Goal: Information Seeking & Learning: Learn about a topic

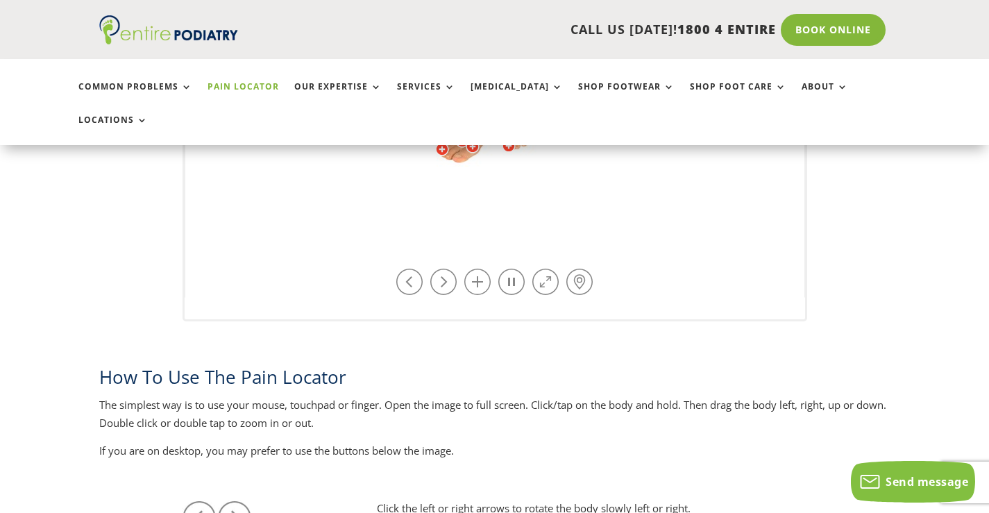
scroll to position [555, 0]
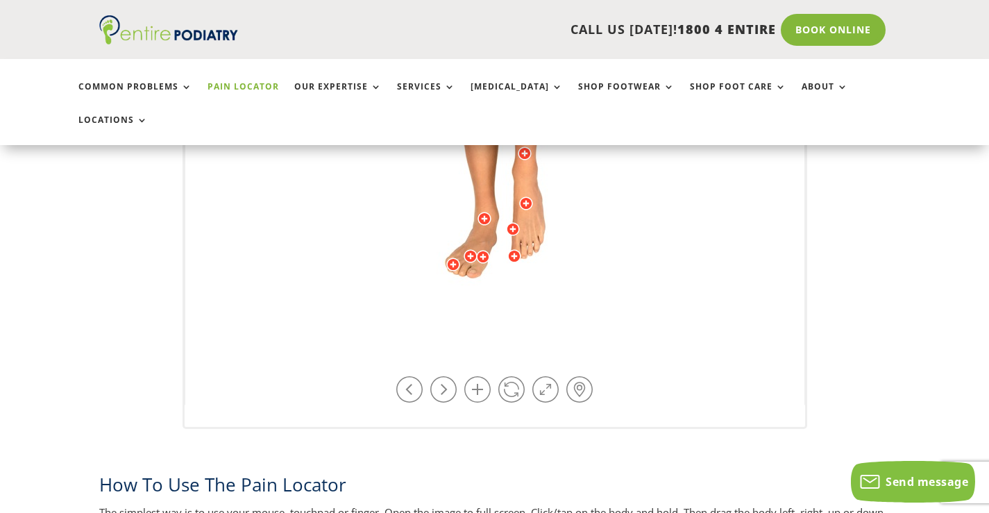
drag, startPoint x: 523, startPoint y: 207, endPoint x: 454, endPoint y: 219, distance: 69.7
click at [454, 219] on img at bounding box center [494, 63] width 383 height 555
click at [484, 250] on div at bounding box center [483, 257] width 14 height 14
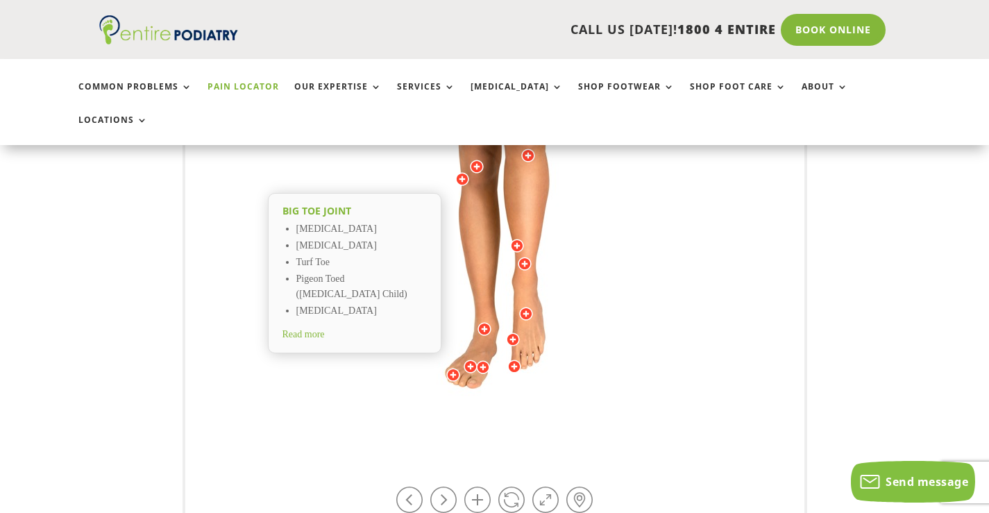
scroll to position [444, 0]
drag, startPoint x: 485, startPoint y: 330, endPoint x: 451, endPoint y: 323, distance: 34.6
click at [451, 323] on div "Big toe joint Hallux Limitus Hallux Rigidus Turf Toe Pigeon Toed (Intoeing Chil…" at bounding box center [494, 174] width 619 height 686
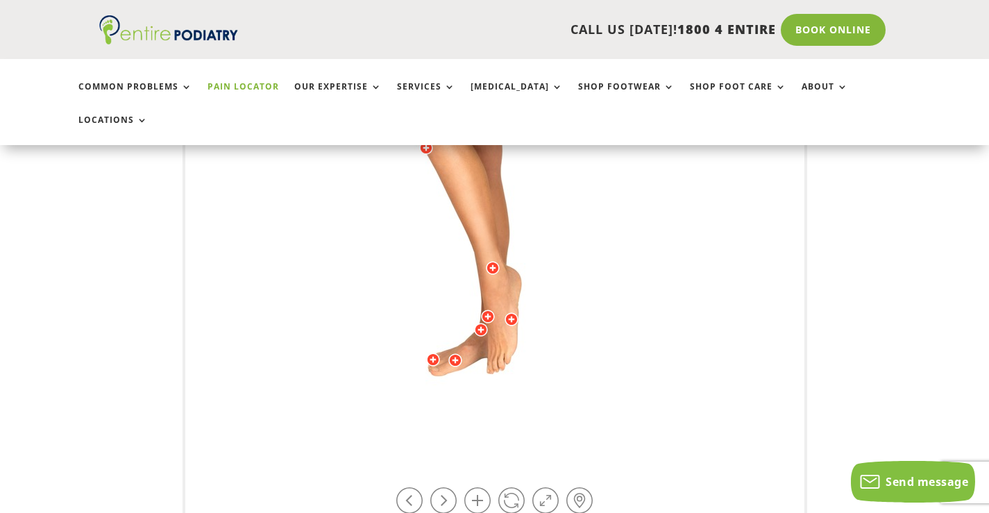
drag, startPoint x: 479, startPoint y: 311, endPoint x: 456, endPoint y: 307, distance: 23.8
click at [456, 307] on img at bounding box center [494, 174] width 383 height 555
click at [459, 353] on div at bounding box center [455, 360] width 14 height 14
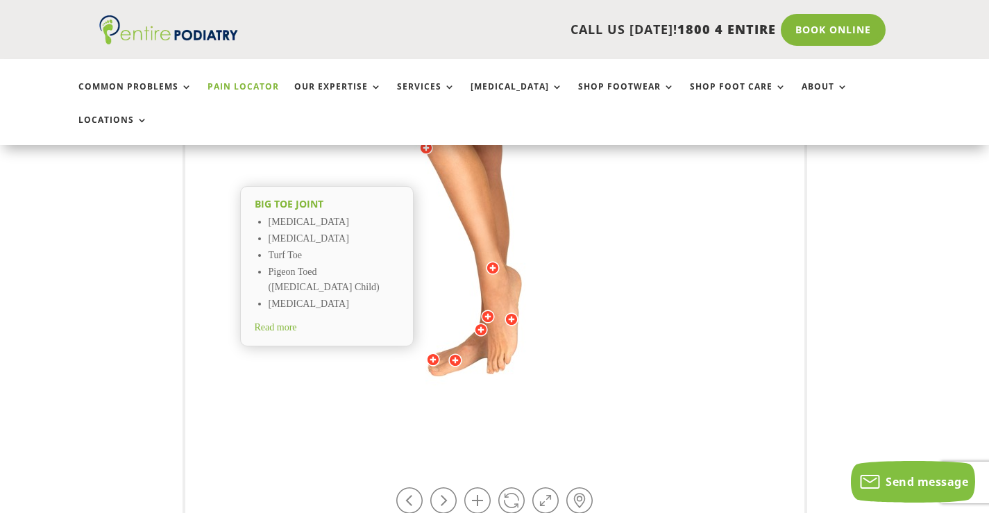
click at [296, 322] on span "Read more" at bounding box center [276, 327] width 42 height 10
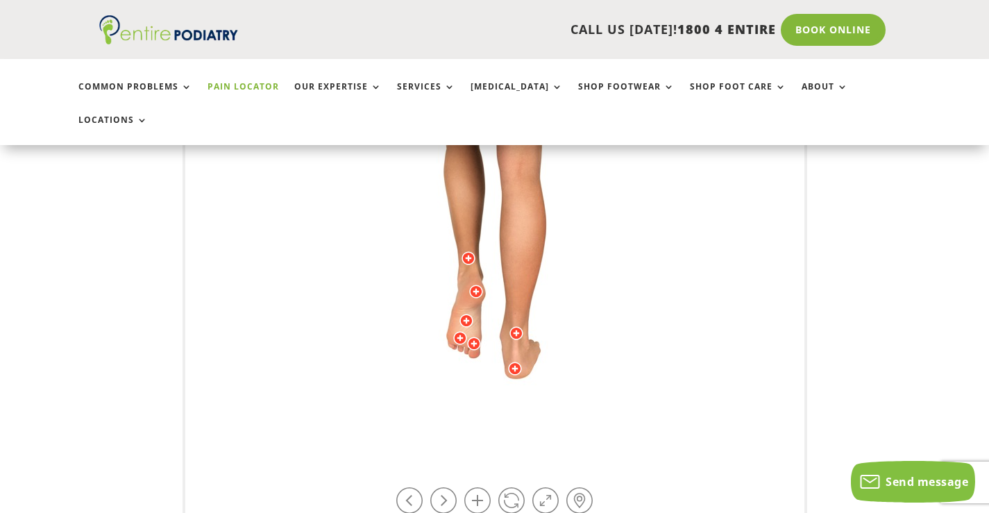
drag, startPoint x: 470, startPoint y: 308, endPoint x: 400, endPoint y: 181, distance: 144.7
click at [400, 181] on img at bounding box center [494, 174] width 383 height 555
click at [473, 337] on div at bounding box center [474, 344] width 14 height 14
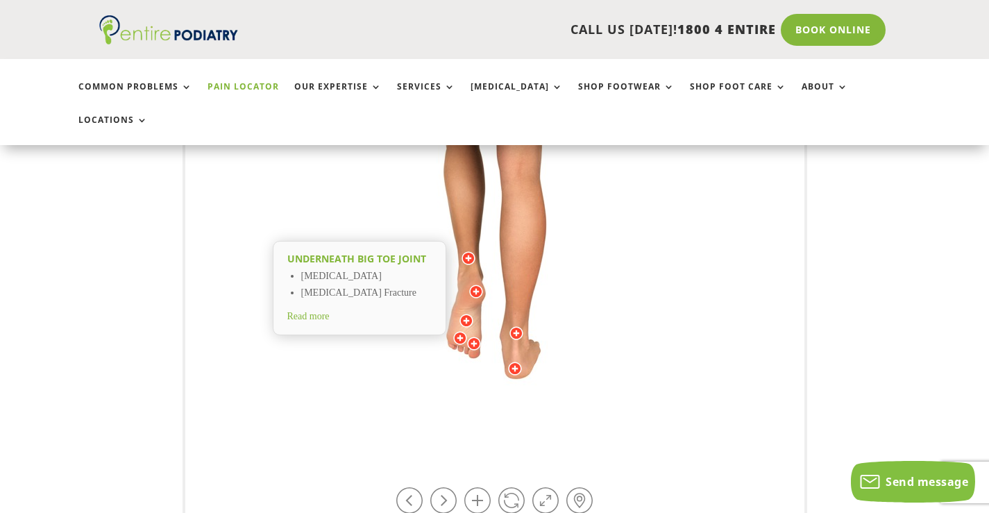
click at [330, 311] on span "Read more" at bounding box center [308, 316] width 42 height 10
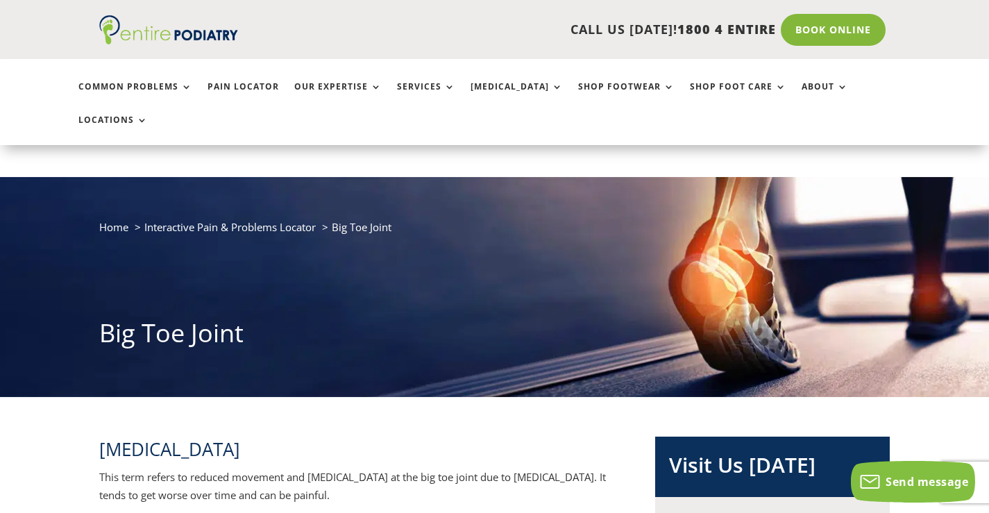
scroll to position [222, 0]
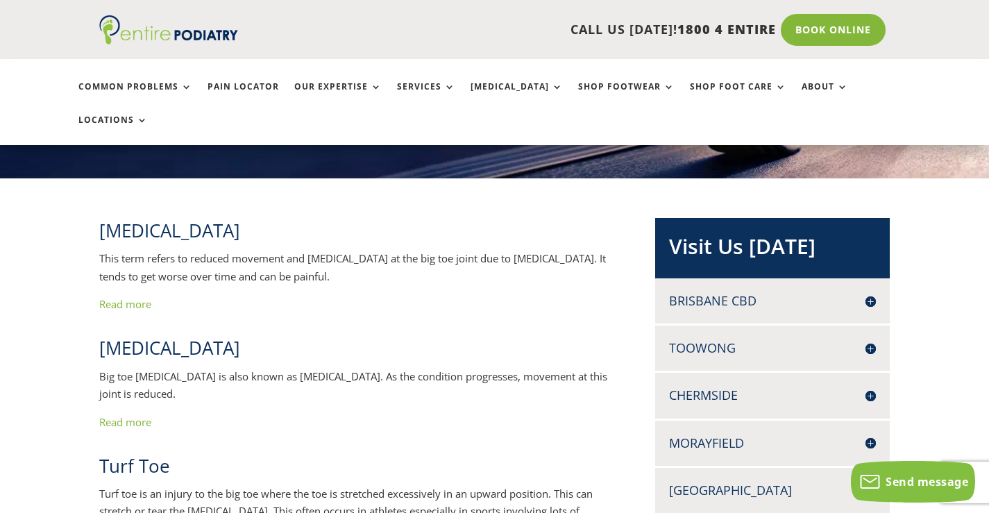
click at [139, 297] on link "Read more" at bounding box center [125, 304] width 52 height 14
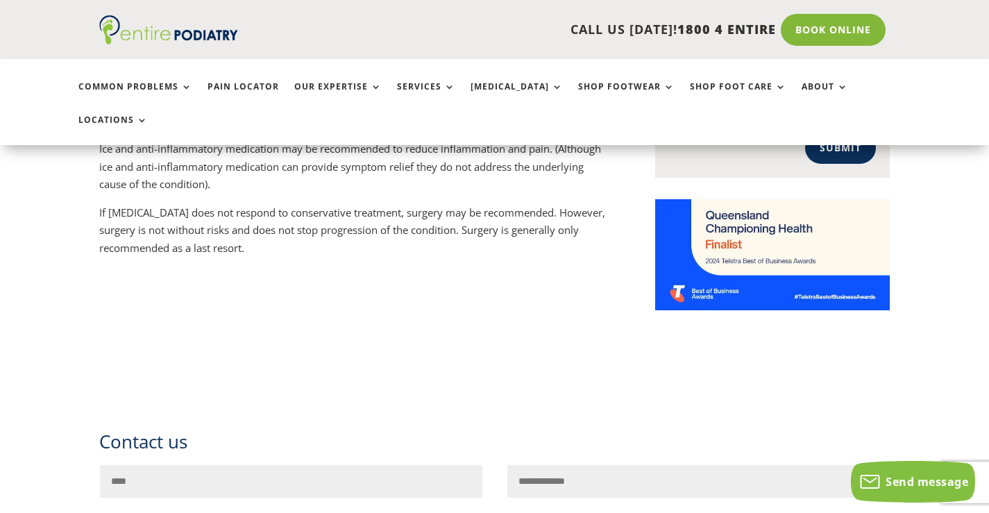
scroll to position [888, 0]
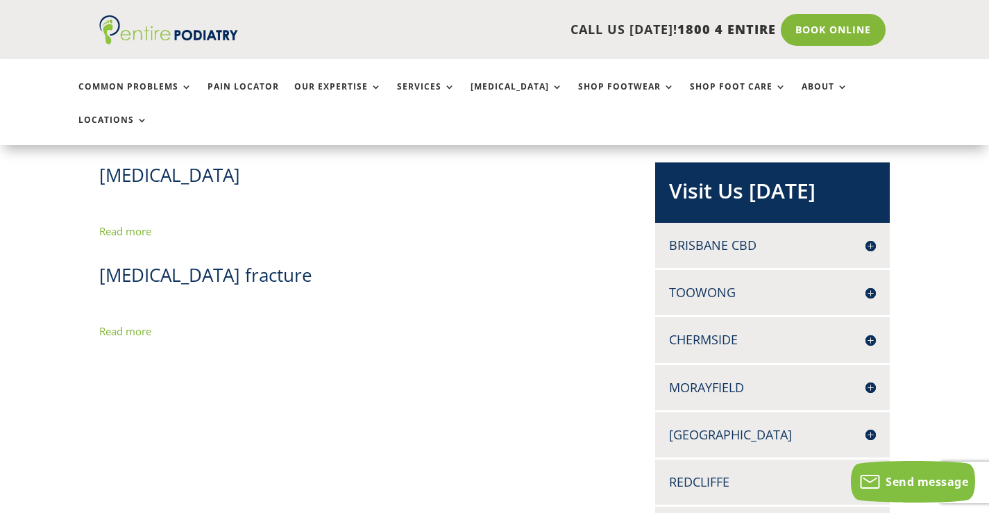
click at [142, 224] on link "Read more" at bounding box center [125, 231] width 52 height 14
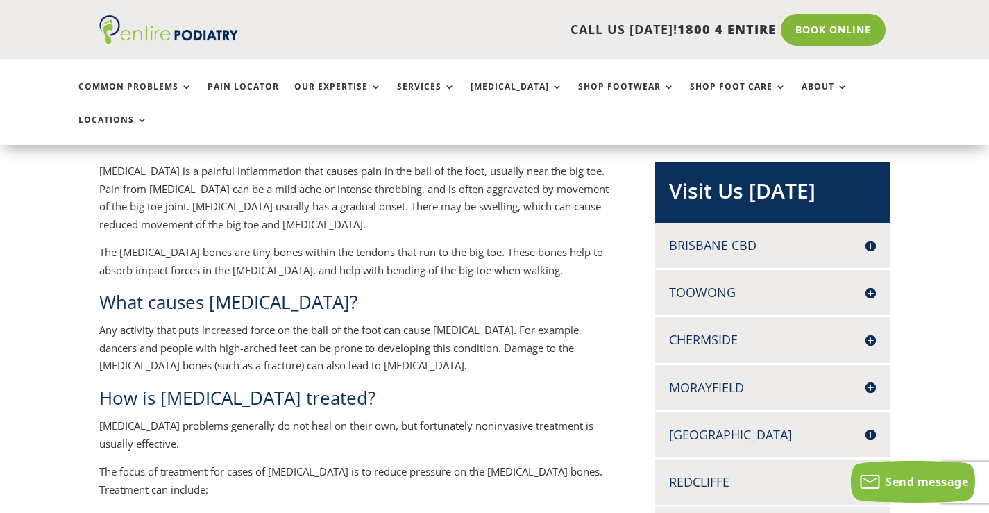
scroll to position [444, 0]
